Goal: Find specific page/section: Find specific page/section

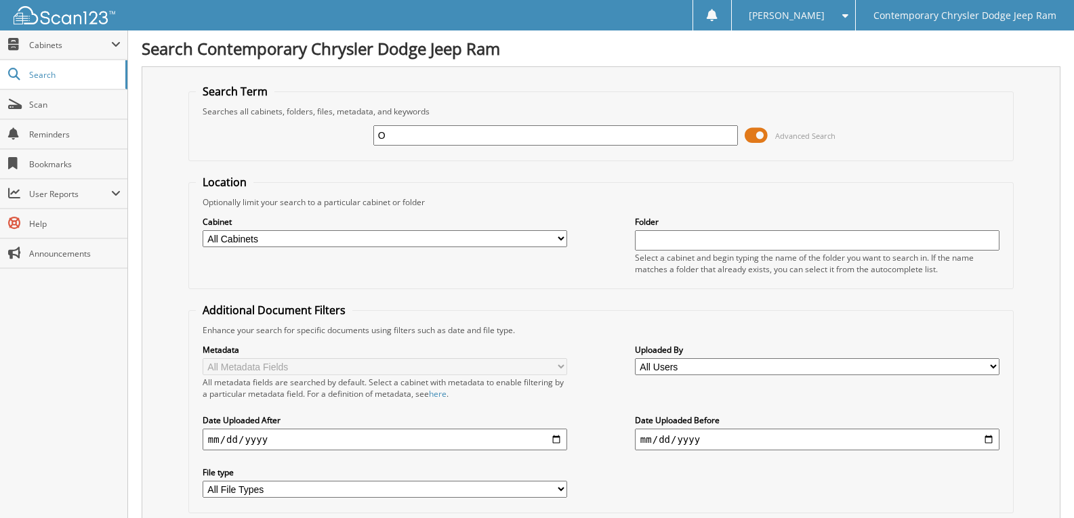
type input "O"
drag, startPoint x: 408, startPoint y: 138, endPoint x: 403, endPoint y: 127, distance: 11.8
click at [408, 138] on input "O" at bounding box center [555, 135] width 365 height 20
type input "[PERSON_NAME]"
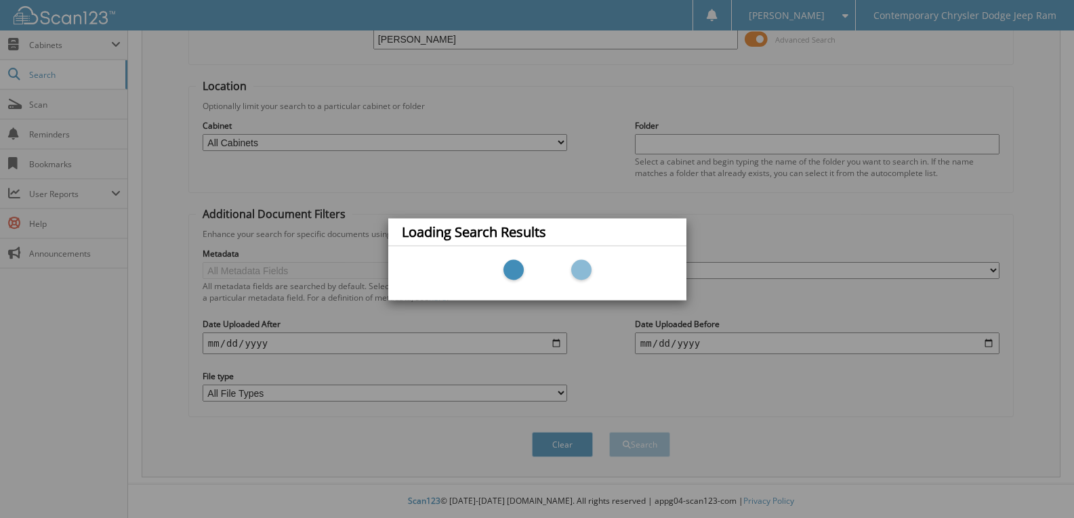
scroll to position [97, 0]
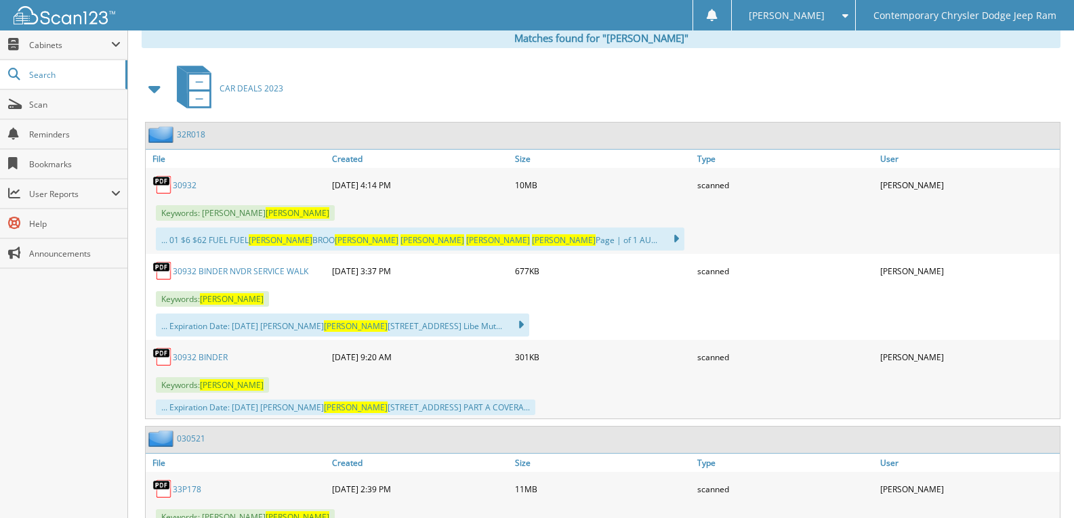
scroll to position [542, 0]
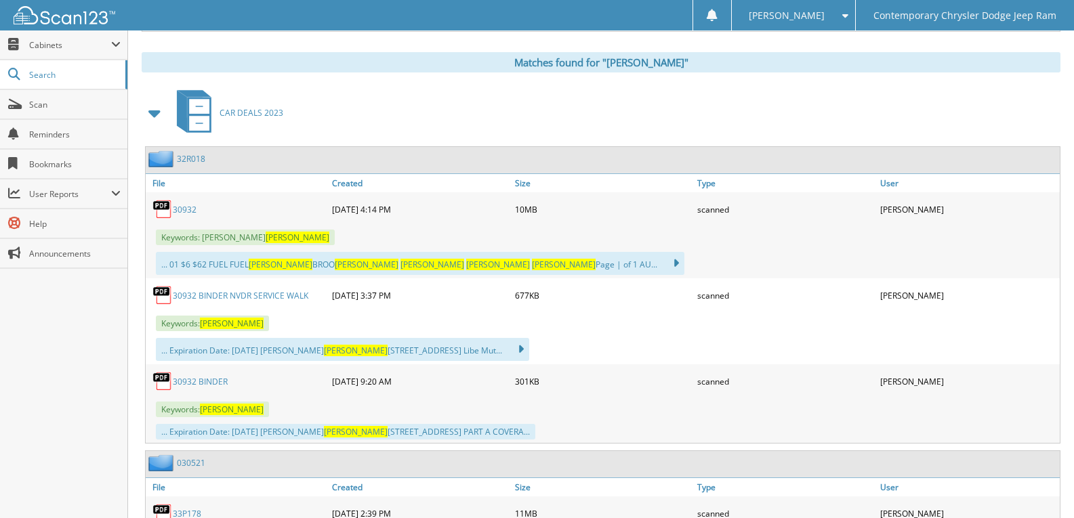
click at [159, 118] on span at bounding box center [155, 113] width 19 height 24
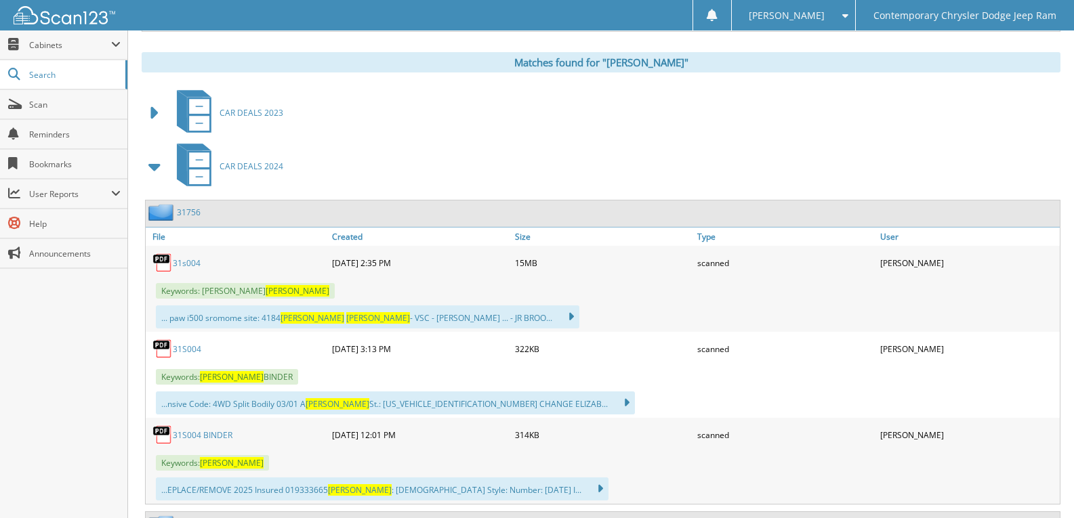
click at [152, 162] on span at bounding box center [155, 167] width 19 height 24
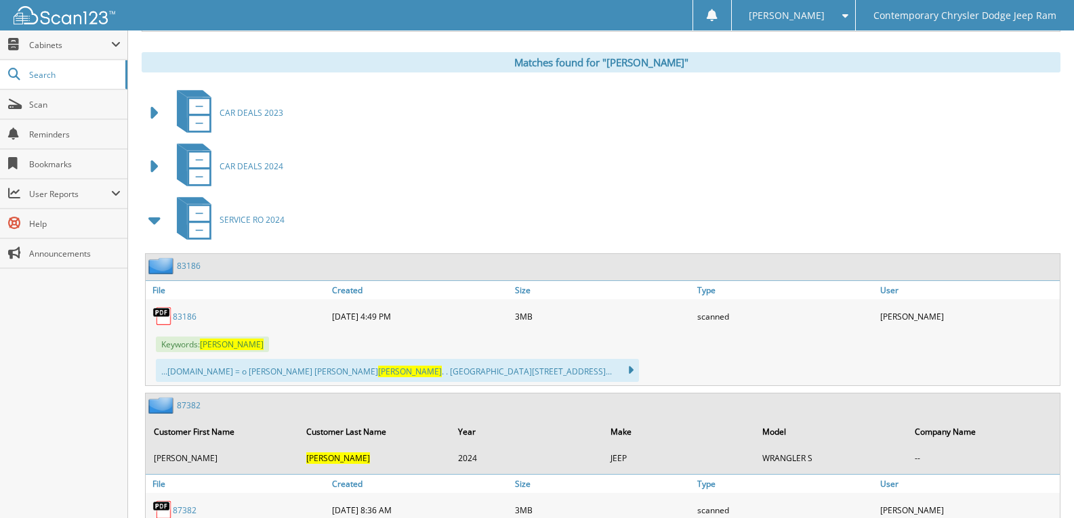
click at [150, 215] on span at bounding box center [155, 220] width 19 height 24
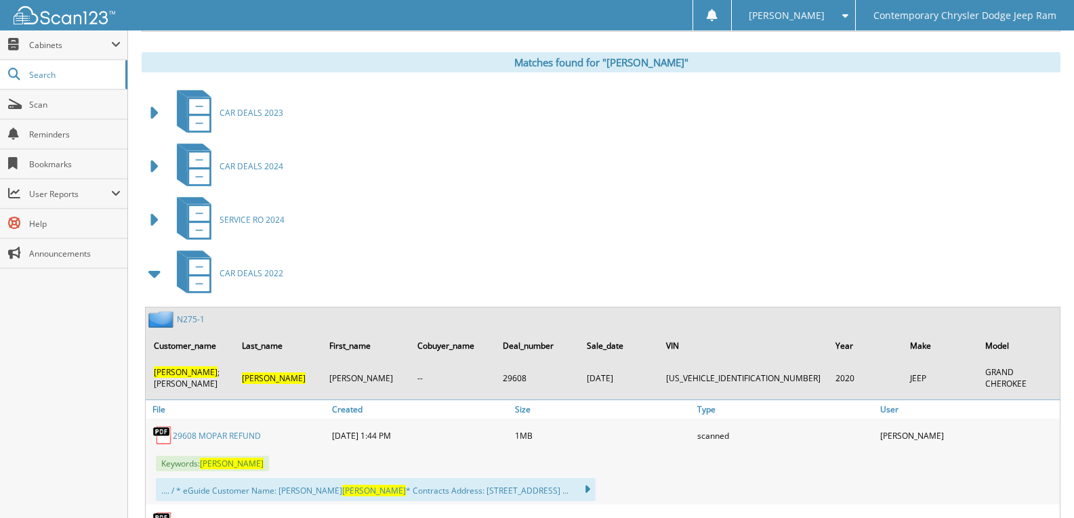
click at [155, 277] on span at bounding box center [155, 274] width 19 height 24
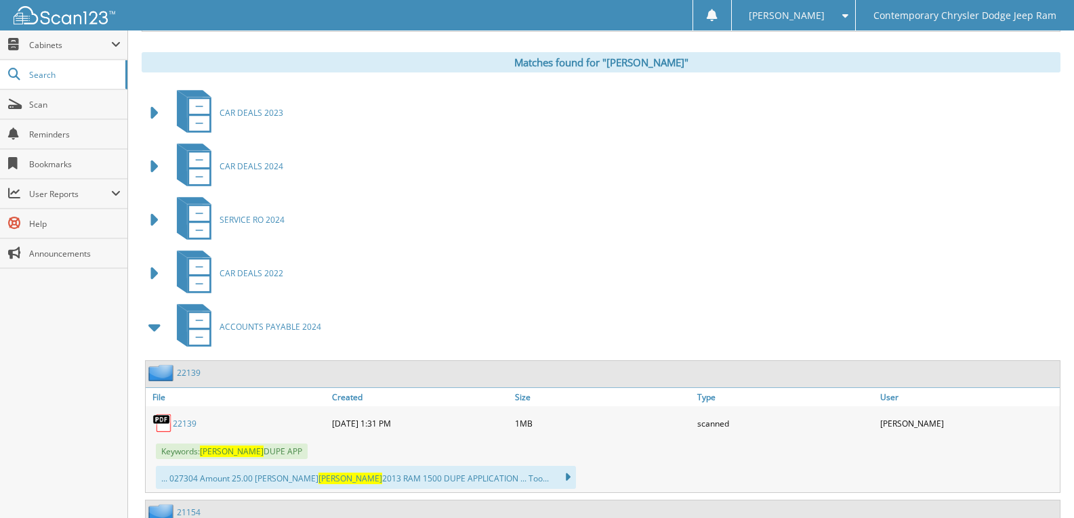
click at [161, 338] on span at bounding box center [155, 327] width 19 height 24
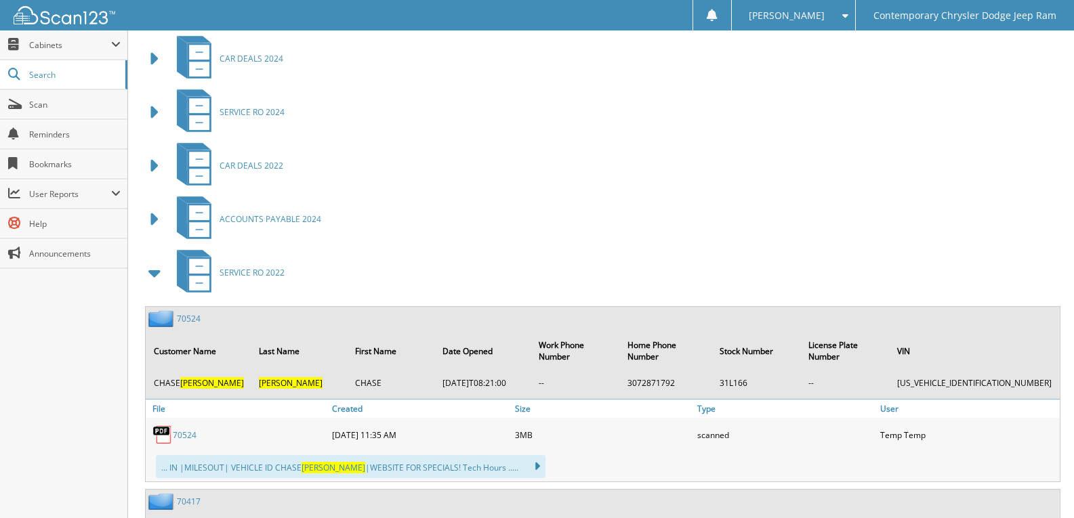
scroll to position [746, 0]
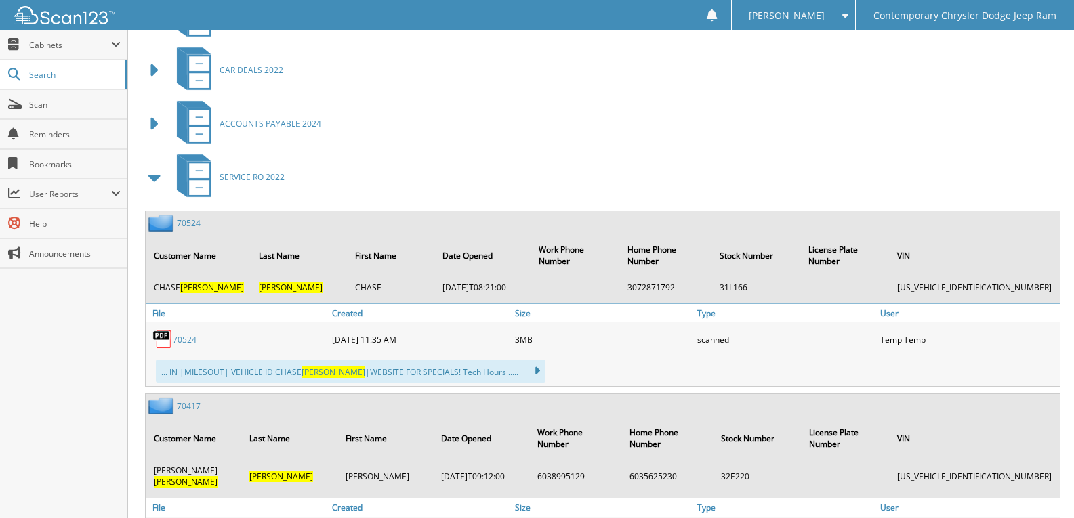
drag, startPoint x: 159, startPoint y: 178, endPoint x: 147, endPoint y: 196, distance: 21.1
click at [159, 178] on span at bounding box center [155, 177] width 19 height 24
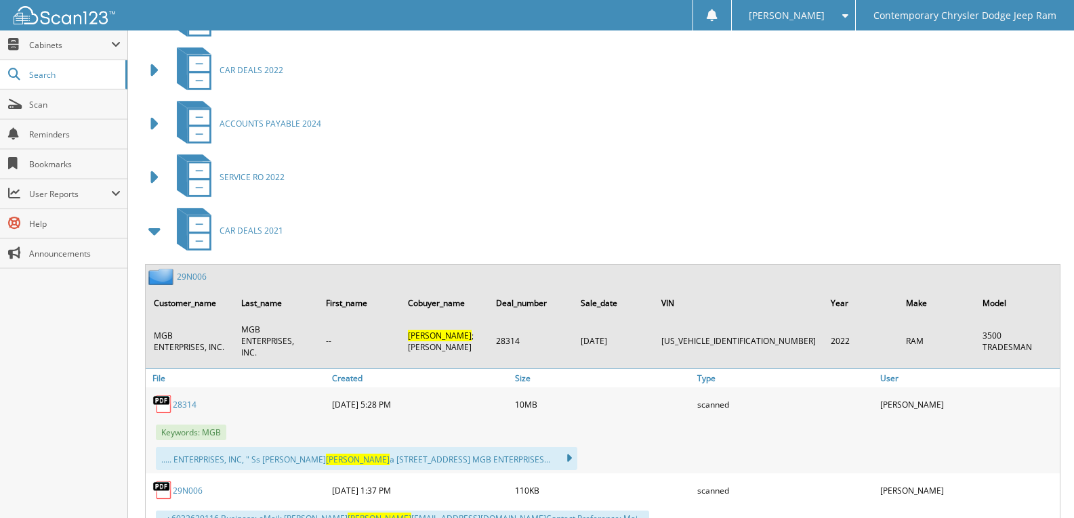
click at [147, 234] on span at bounding box center [155, 231] width 19 height 24
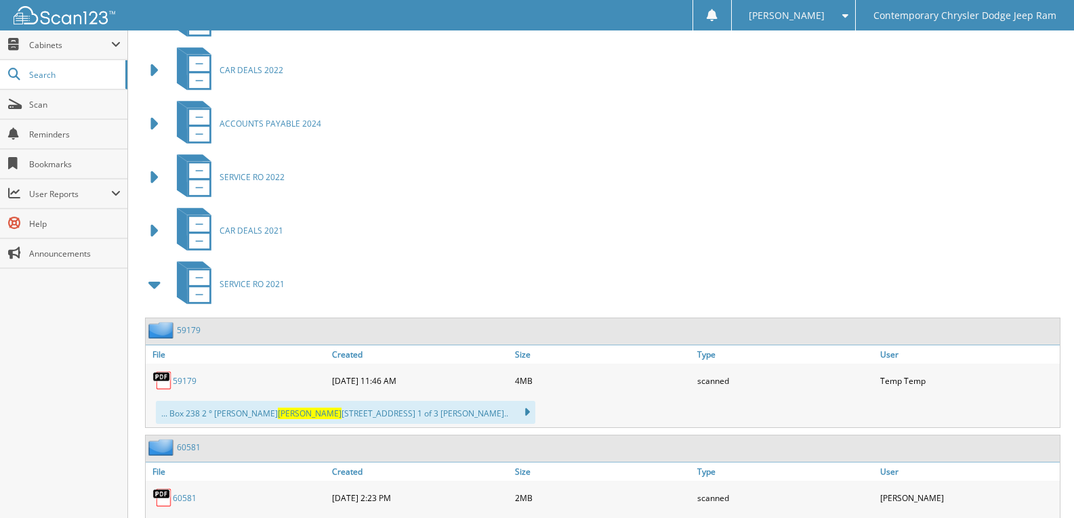
click at [150, 285] on span at bounding box center [155, 284] width 19 height 24
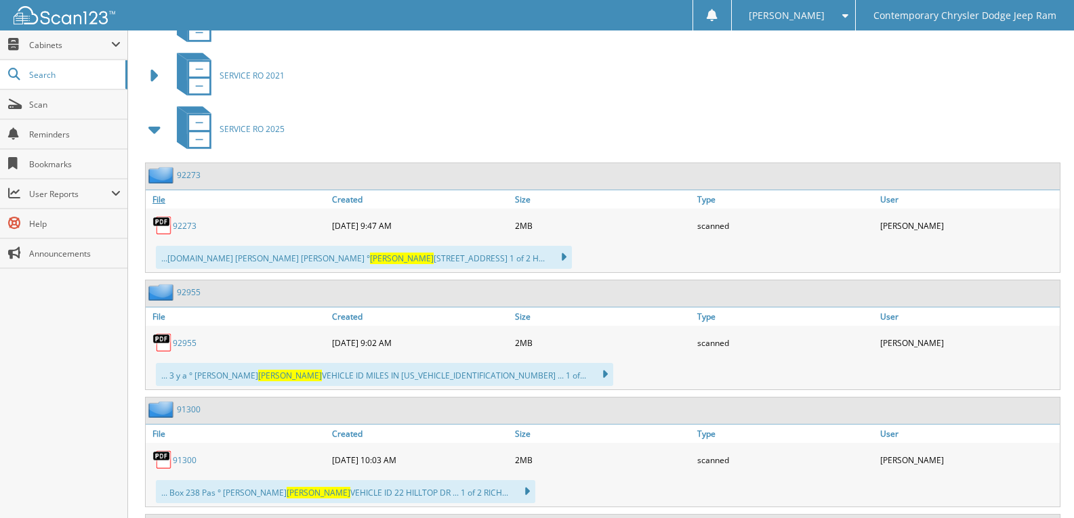
scroll to position [949, 0]
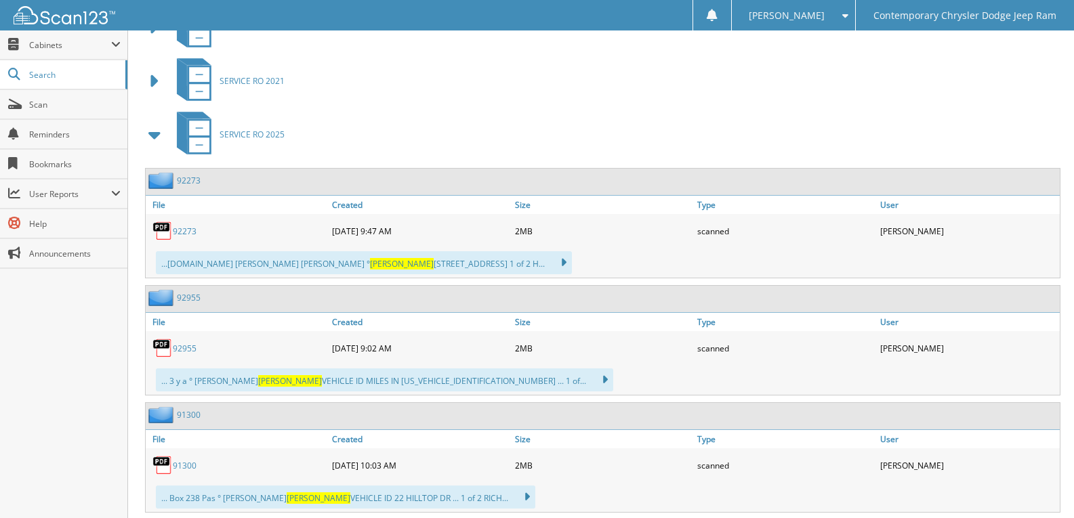
drag, startPoint x: 147, startPoint y: 139, endPoint x: 146, endPoint y: 153, distance: 14.2
click at [148, 139] on span at bounding box center [155, 135] width 19 height 24
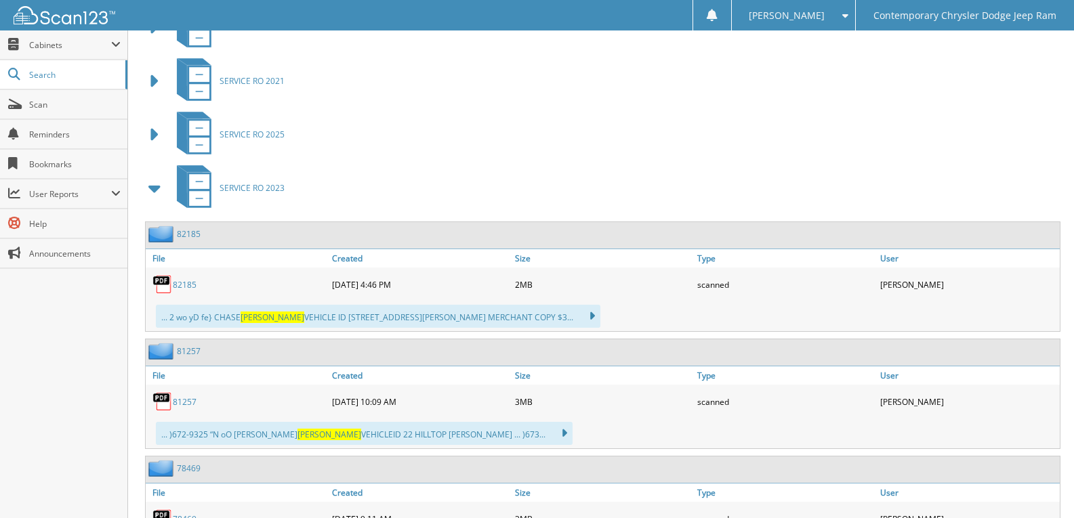
click at [149, 184] on span at bounding box center [155, 188] width 19 height 24
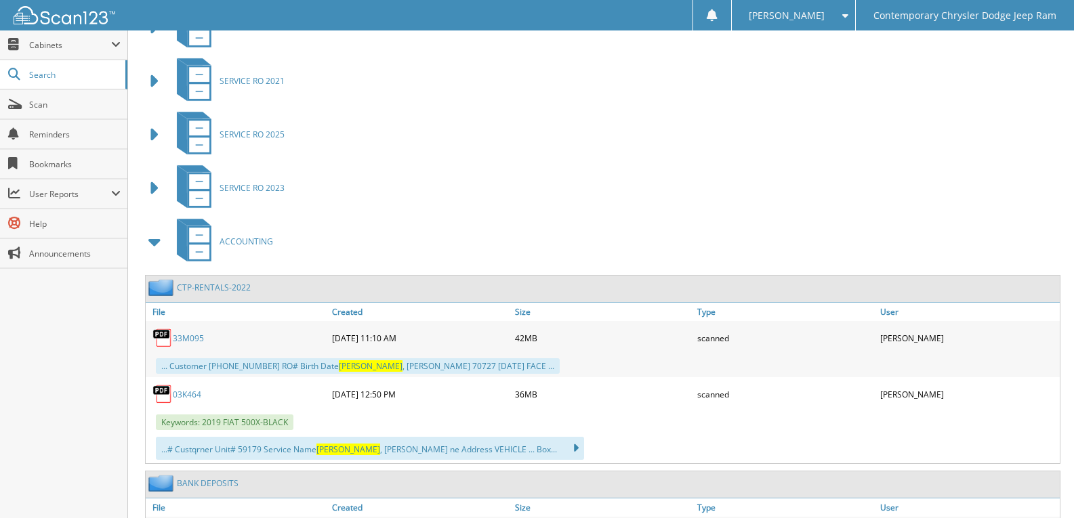
drag, startPoint x: 151, startPoint y: 254, endPoint x: 147, endPoint y: 262, distance: 9.1
click at [151, 256] on span at bounding box center [155, 242] width 27 height 33
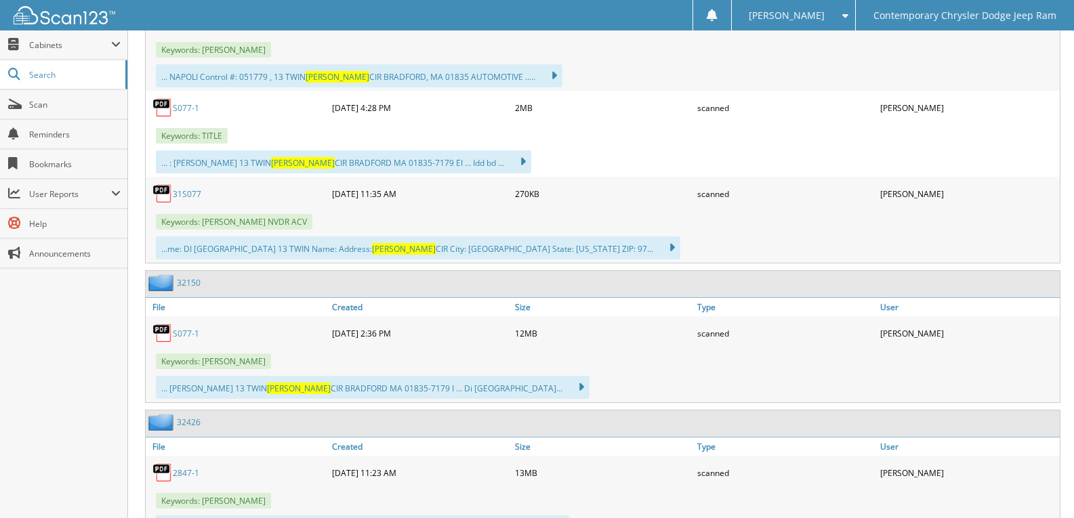
scroll to position [1355, 0]
